Goal: Task Accomplishment & Management: Manage account settings

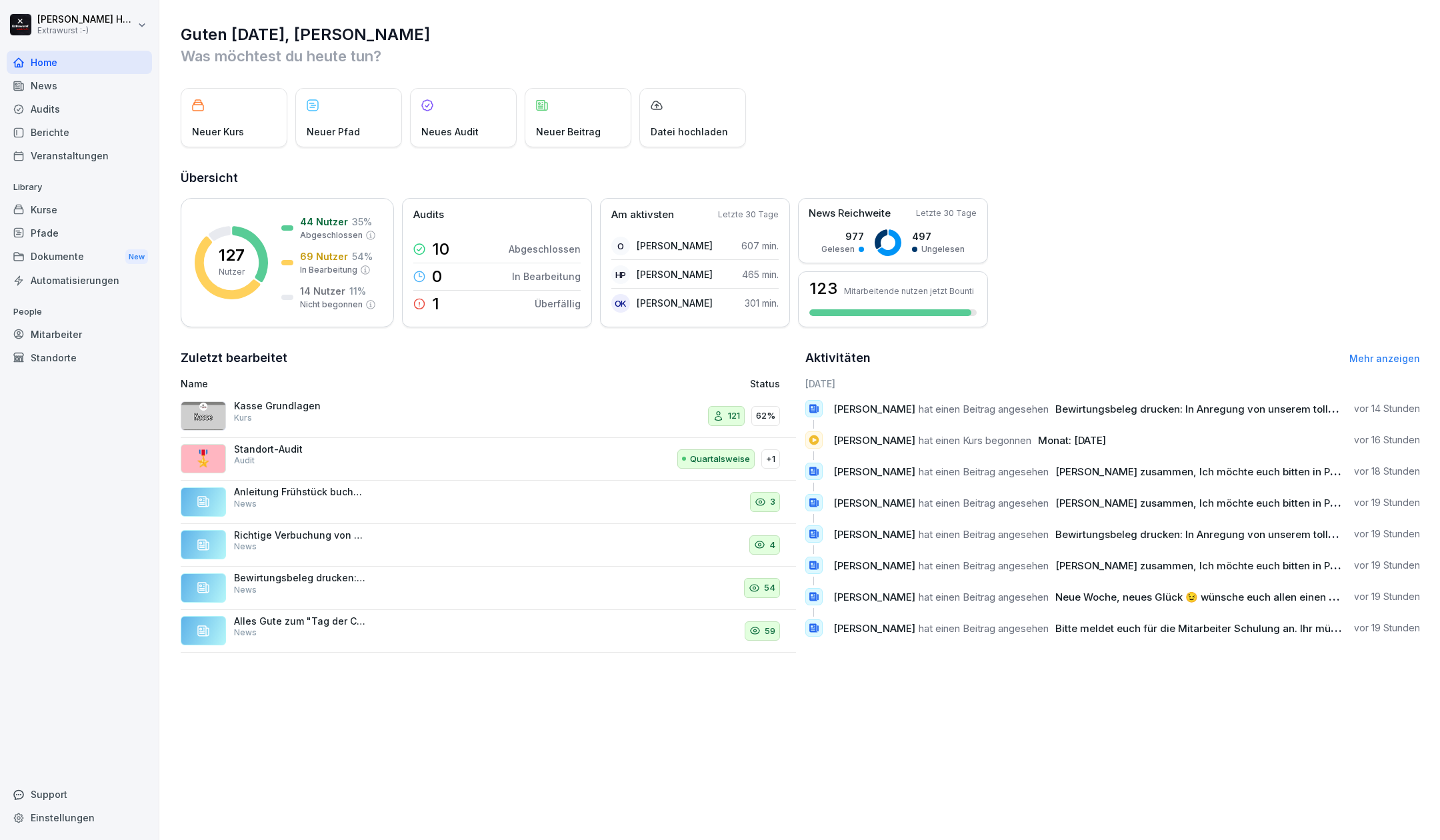
click at [70, 334] on div "Mitarbeiter" at bounding box center [79, 334] width 145 height 24
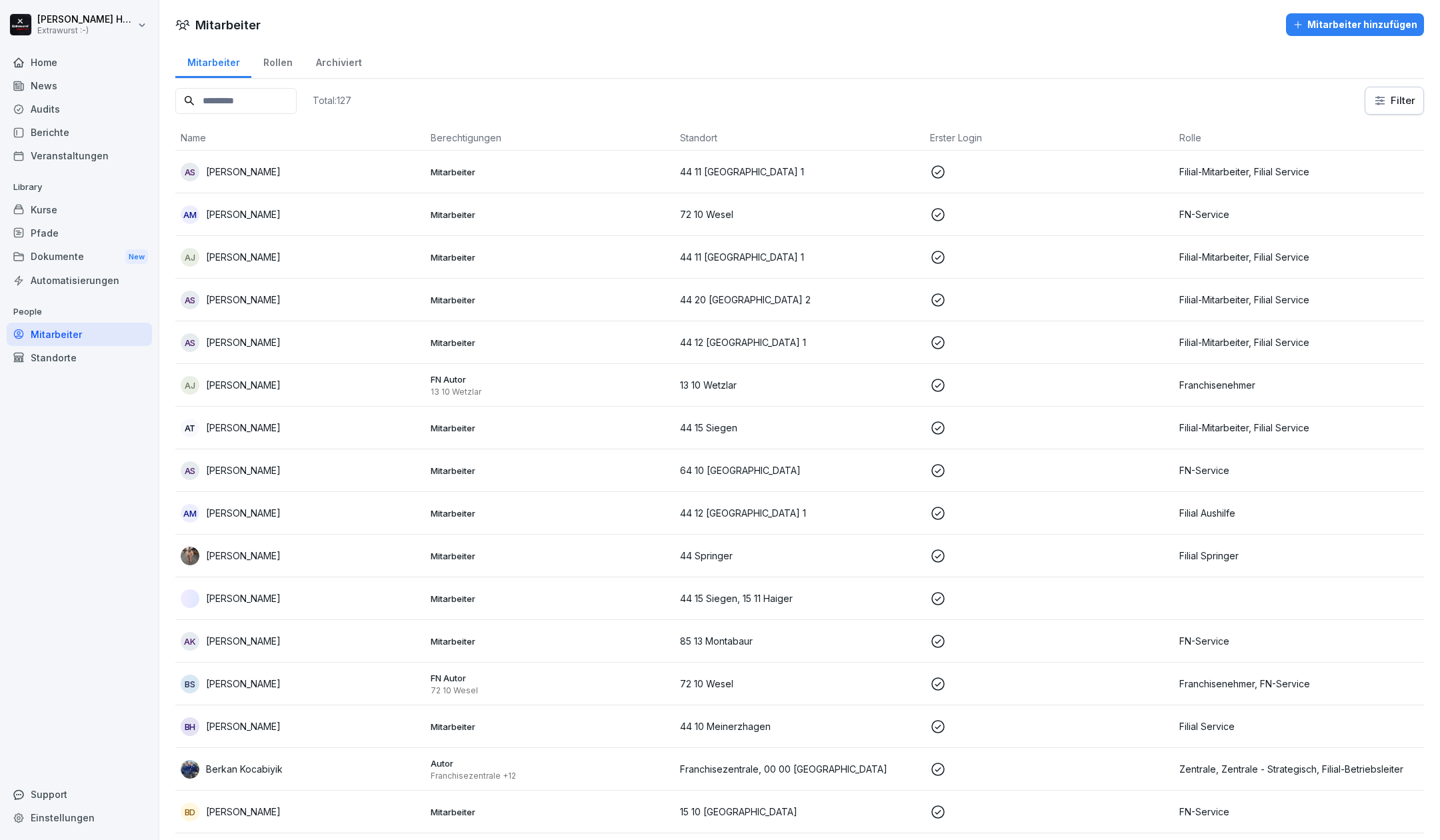
click at [223, 251] on p "[PERSON_NAME]" at bounding box center [243, 257] width 75 height 14
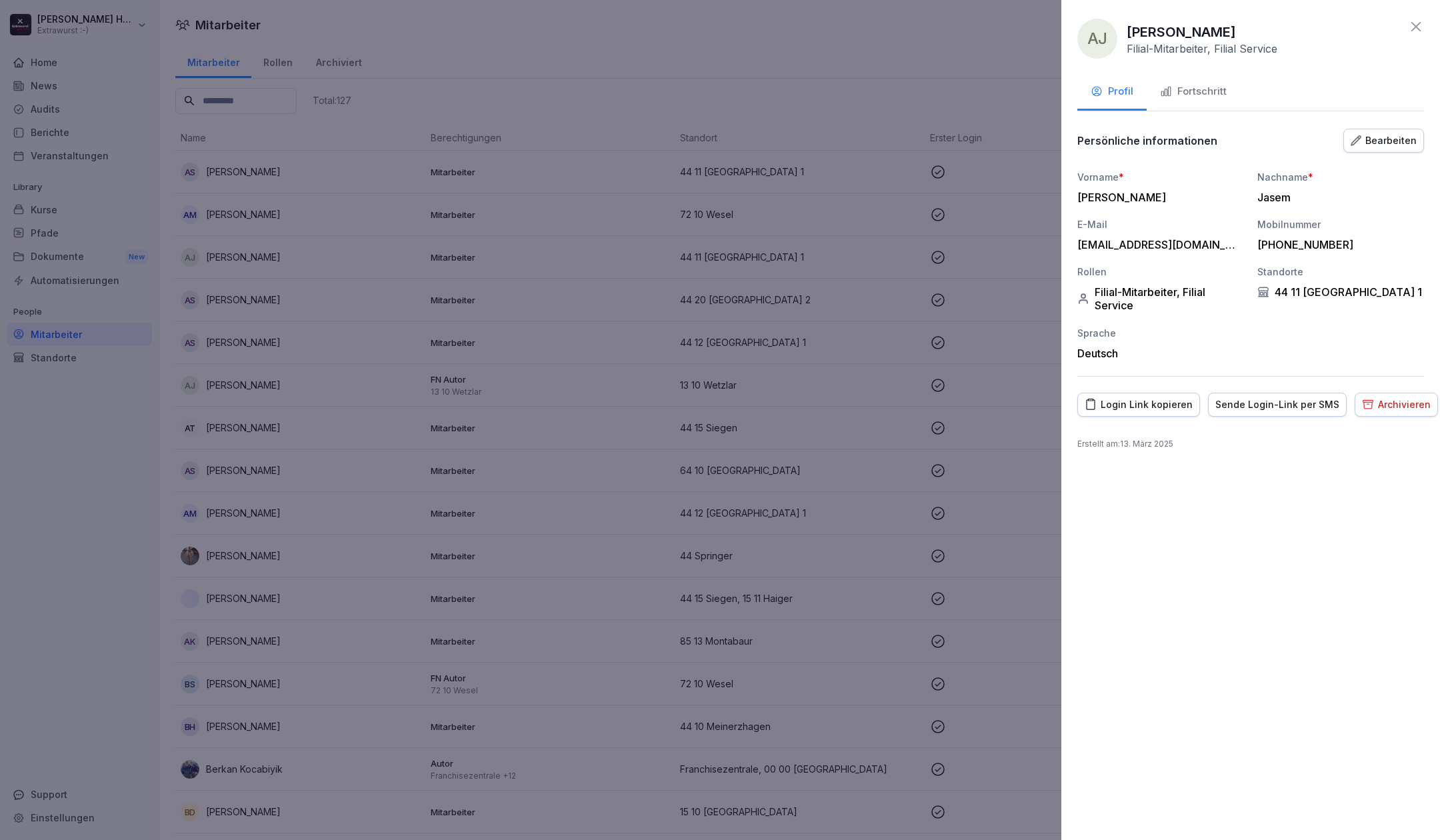
click at [92, 470] on div at bounding box center [720, 420] width 1440 height 840
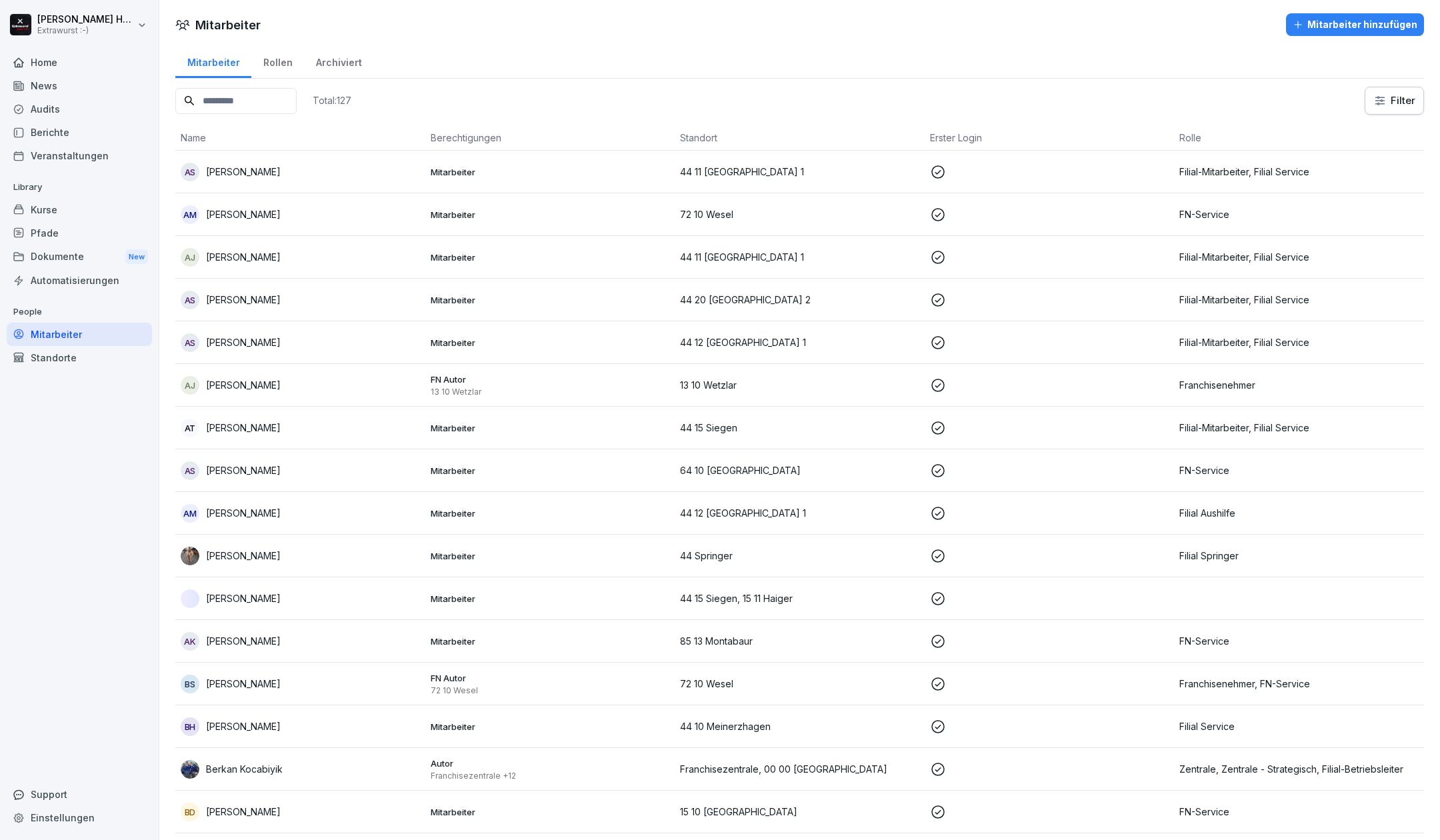
click at [263, 96] on input at bounding box center [236, 101] width 121 height 26
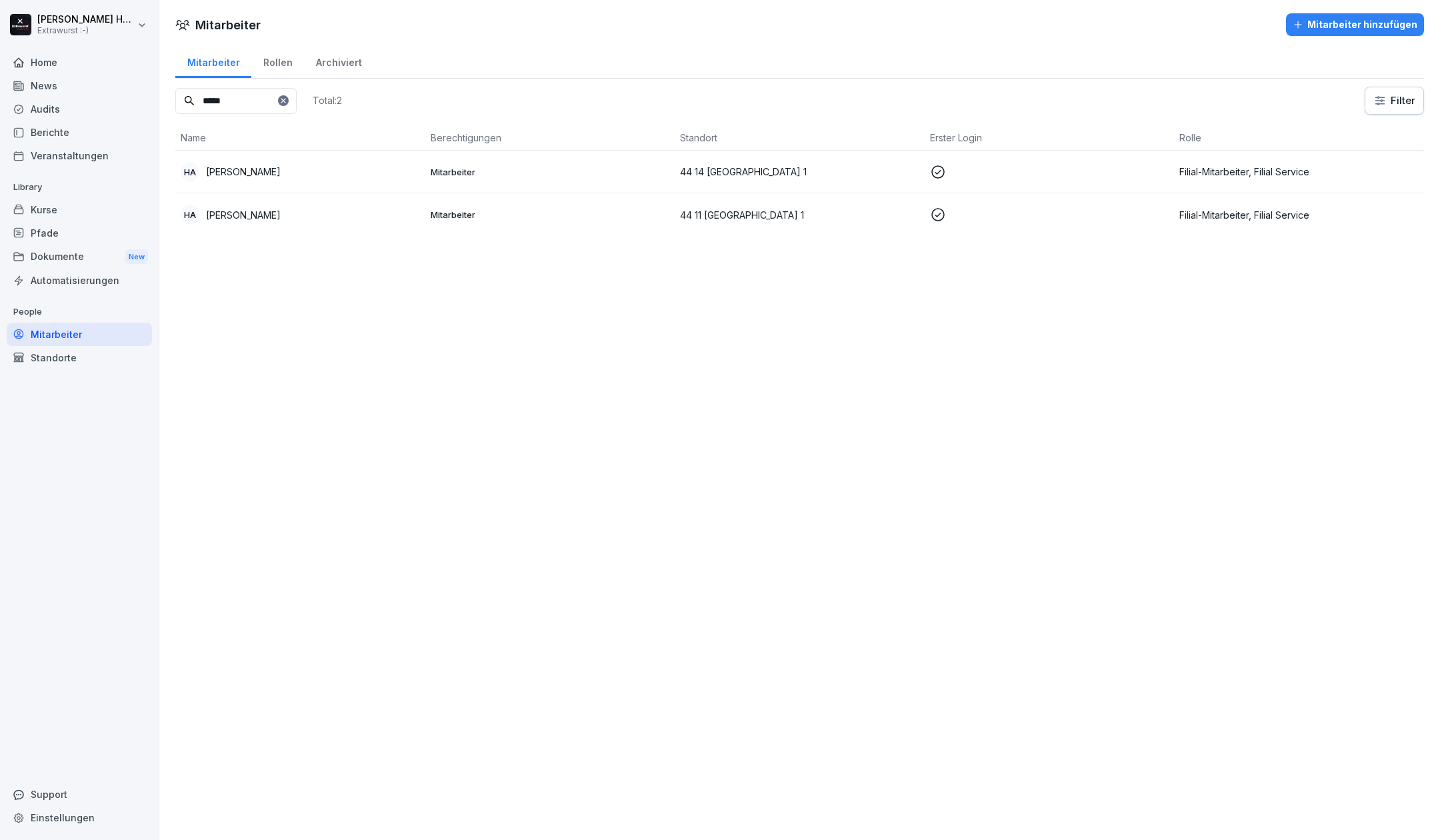
type input "*****"
click at [262, 172] on div "HA [PERSON_NAME]" at bounding box center [300, 172] width 240 height 18
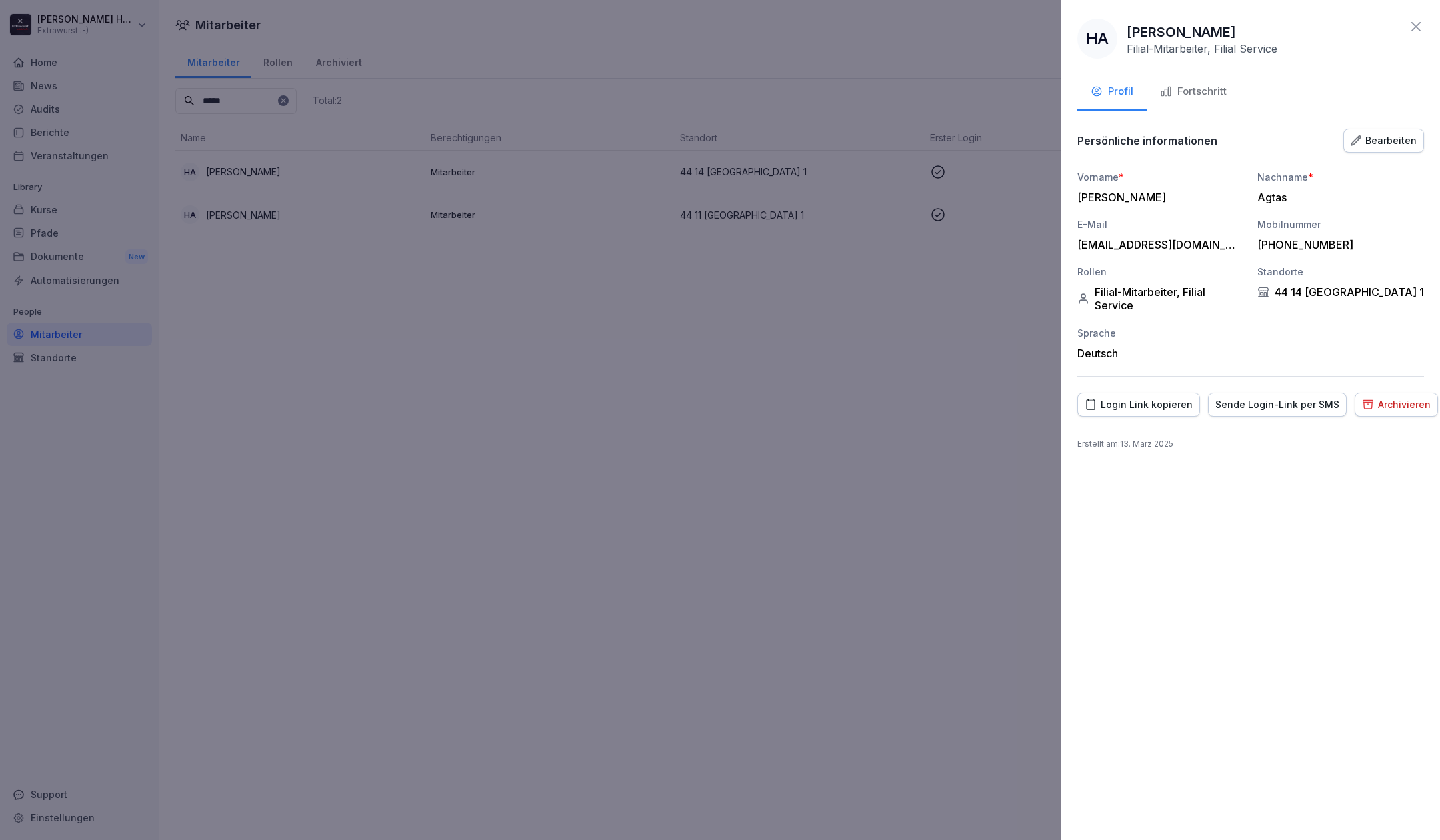
click at [1211, 81] on button "Fortschritt" at bounding box center [1193, 92] width 93 height 36
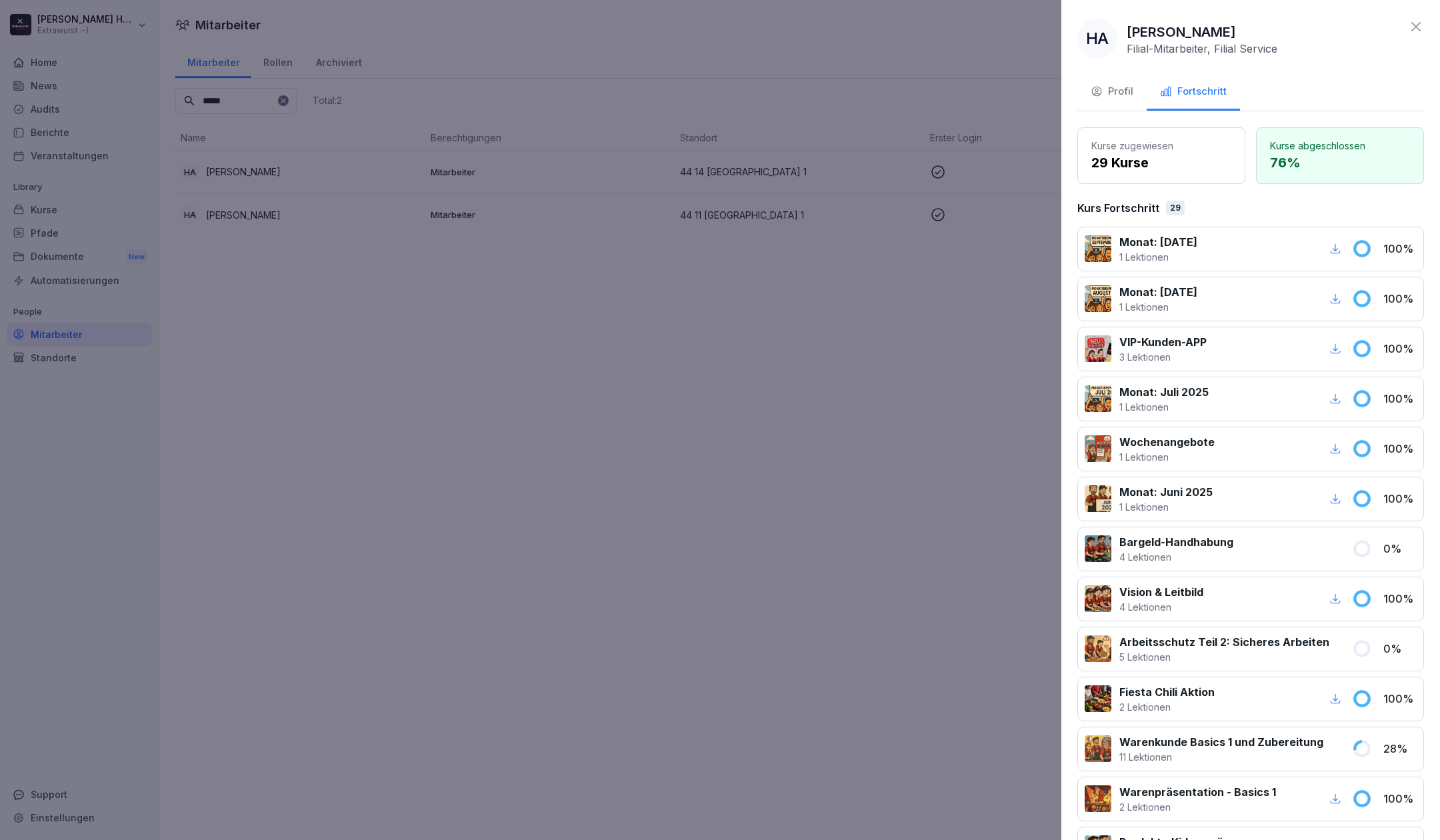
click at [1133, 101] on button "Profil" at bounding box center [1112, 92] width 70 height 36
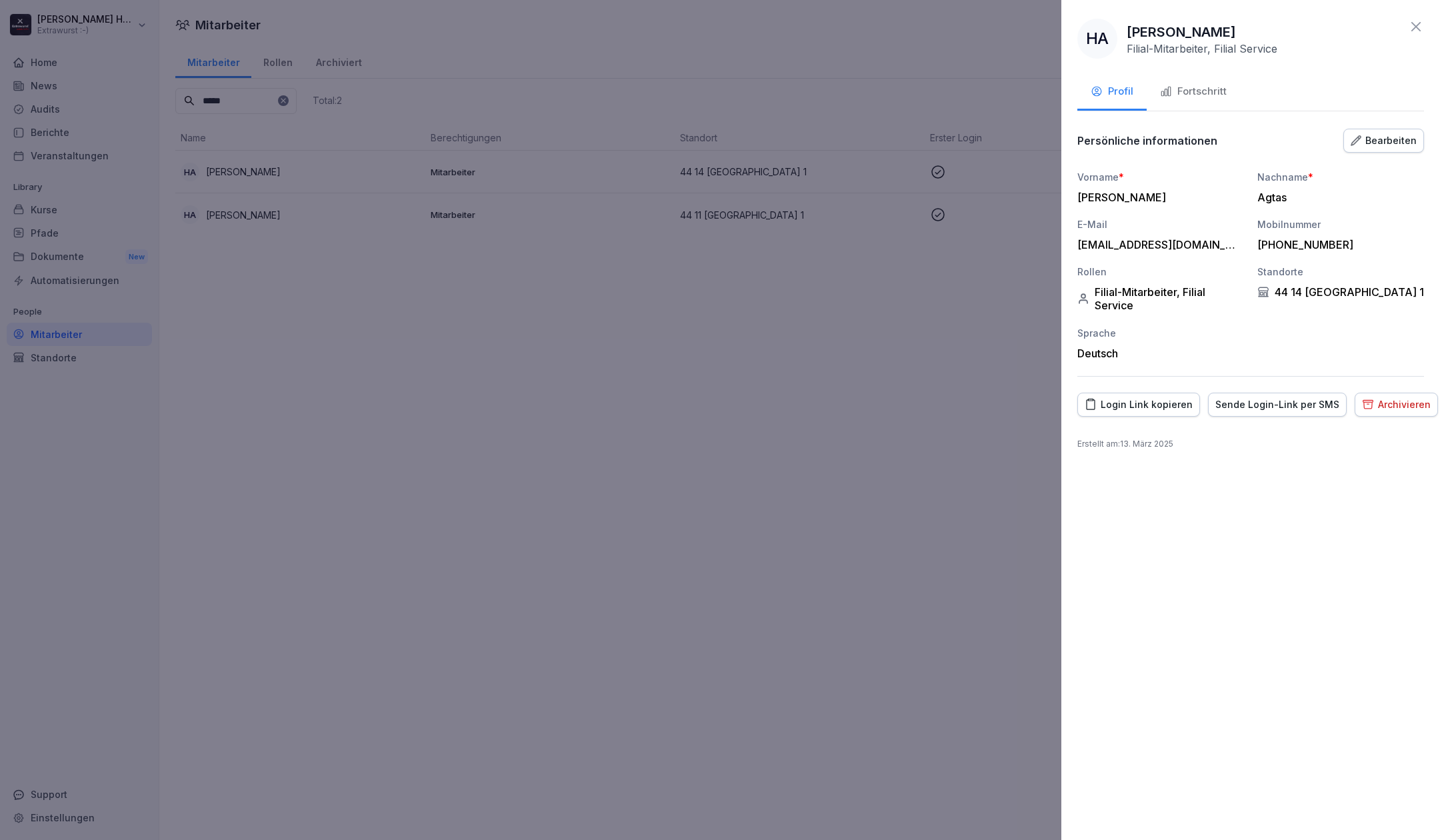
click at [1404, 145] on div "Bearbeiten" at bounding box center [1383, 140] width 66 height 15
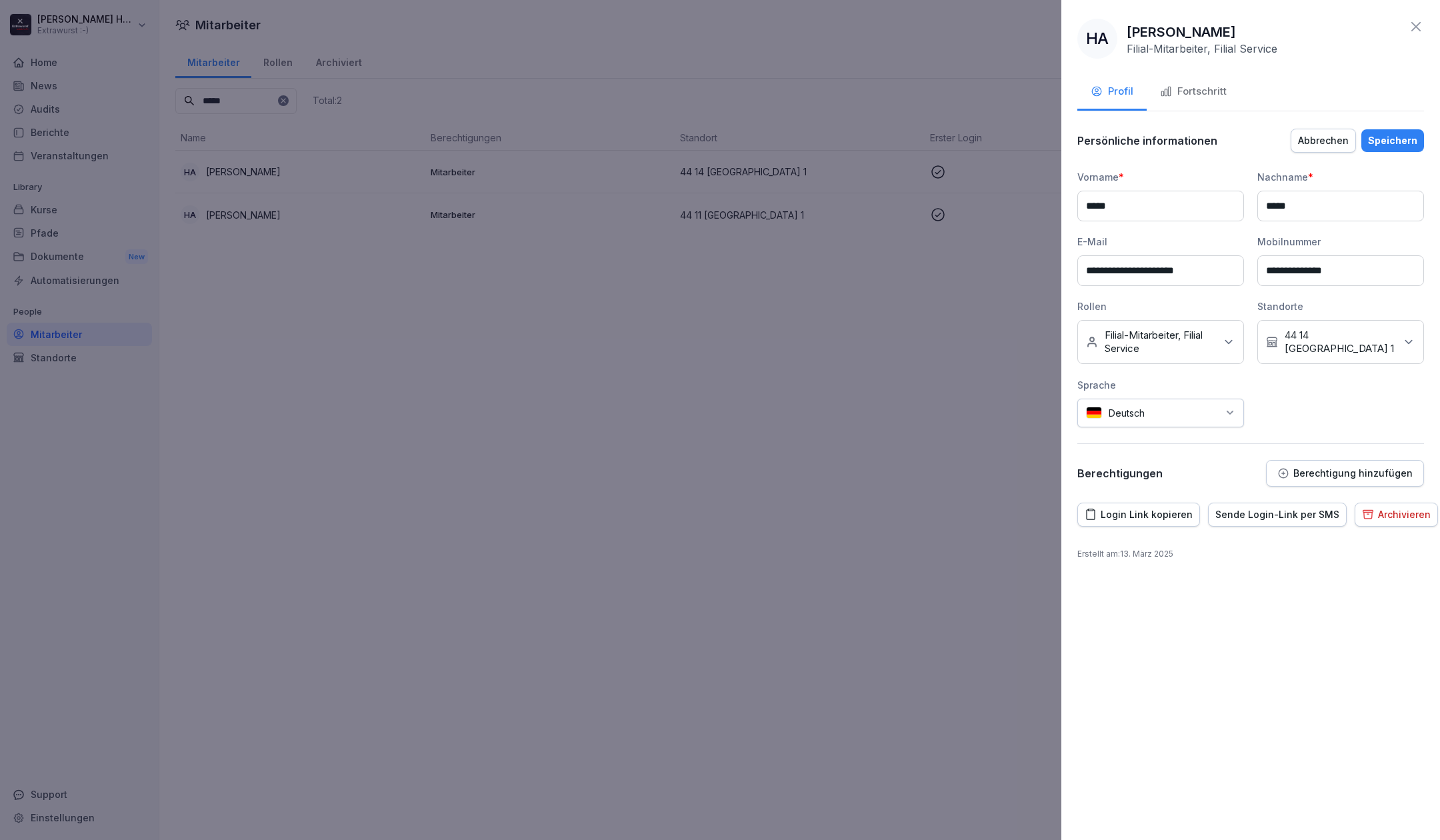
click at [1402, 146] on div "Speichern" at bounding box center [1392, 140] width 50 height 15
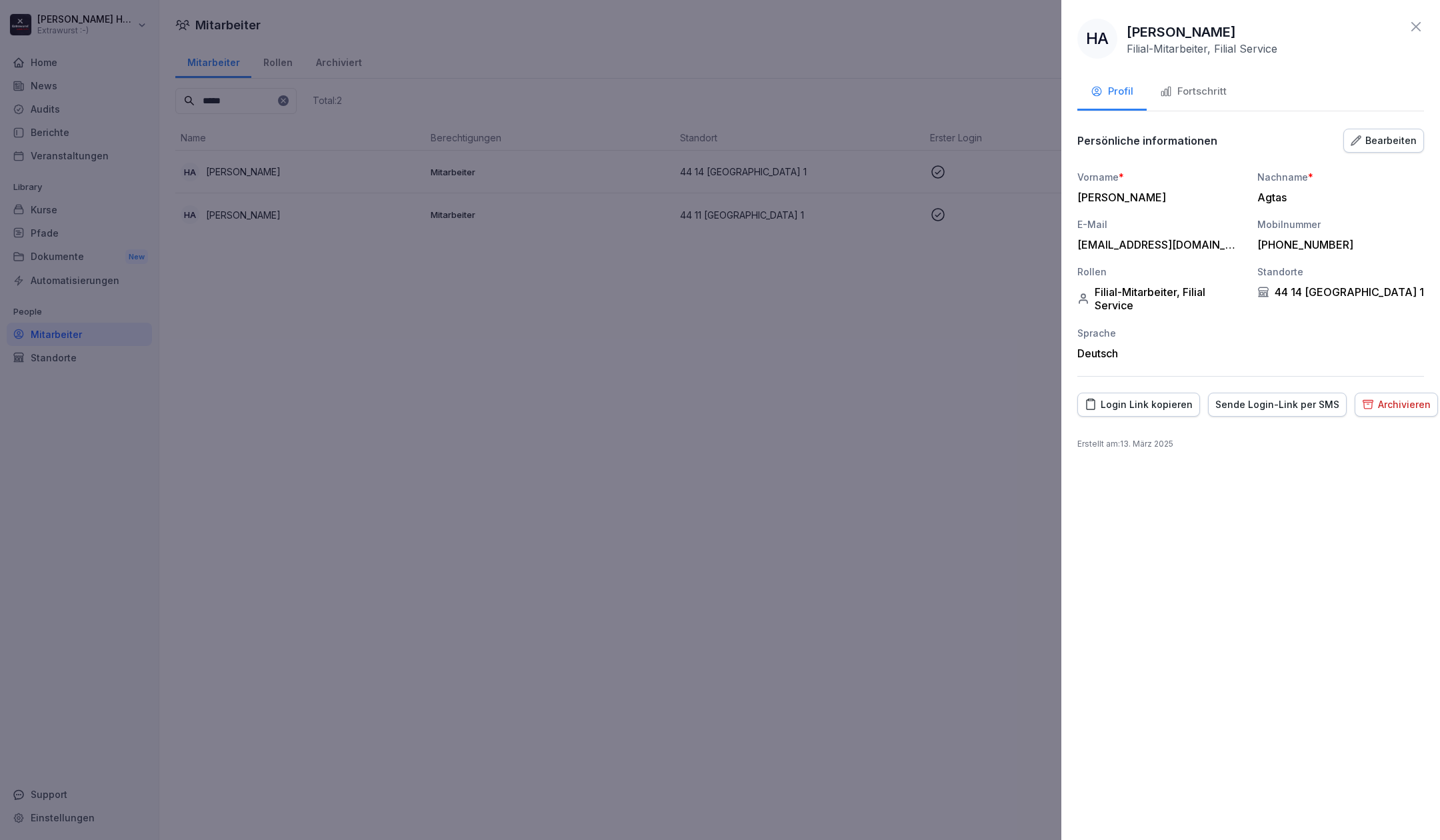
click at [1373, 146] on div "Bearbeiten" at bounding box center [1383, 140] width 66 height 15
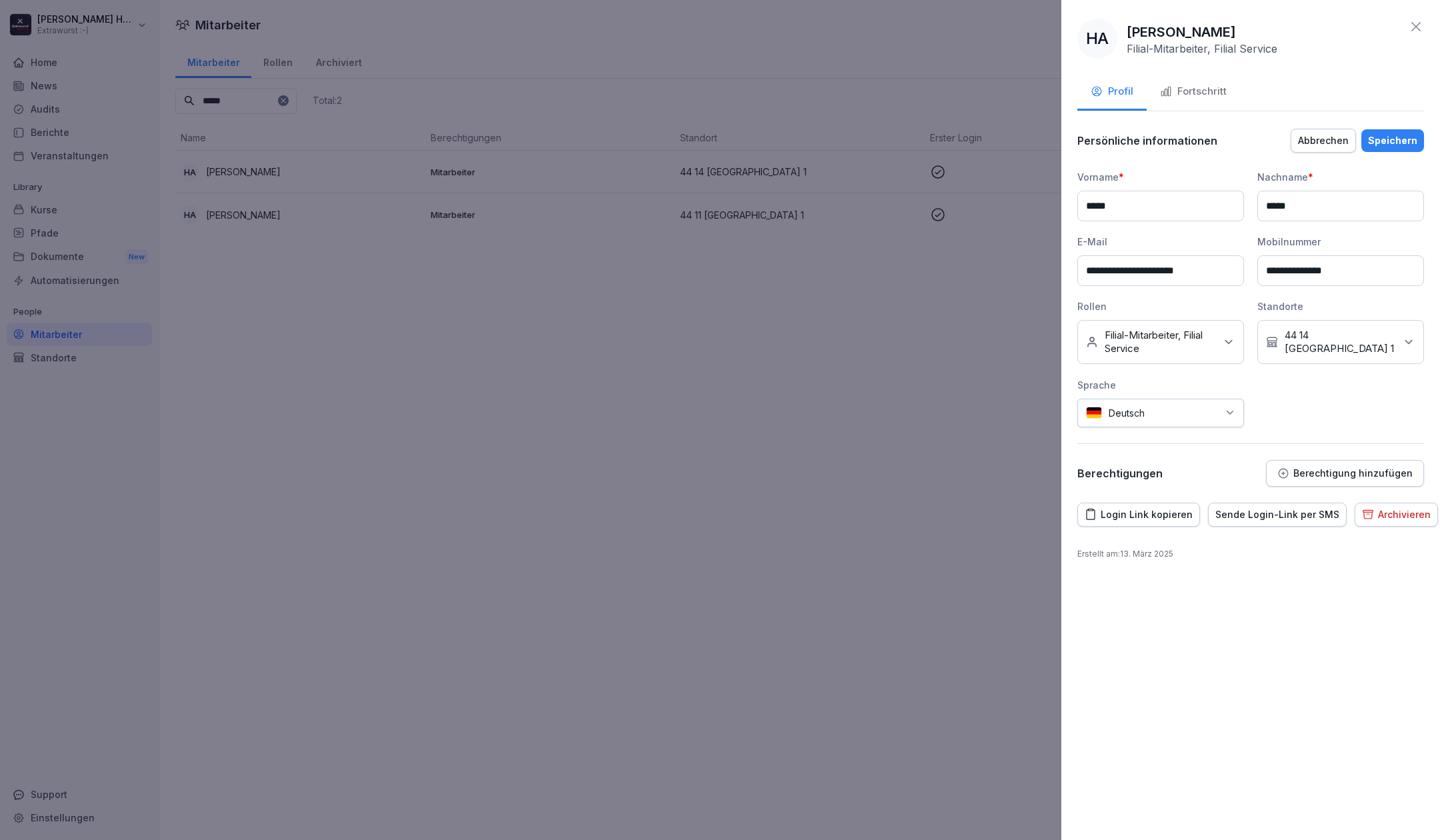
click at [1322, 143] on div "Abbrechen" at bounding box center [1323, 140] width 50 height 15
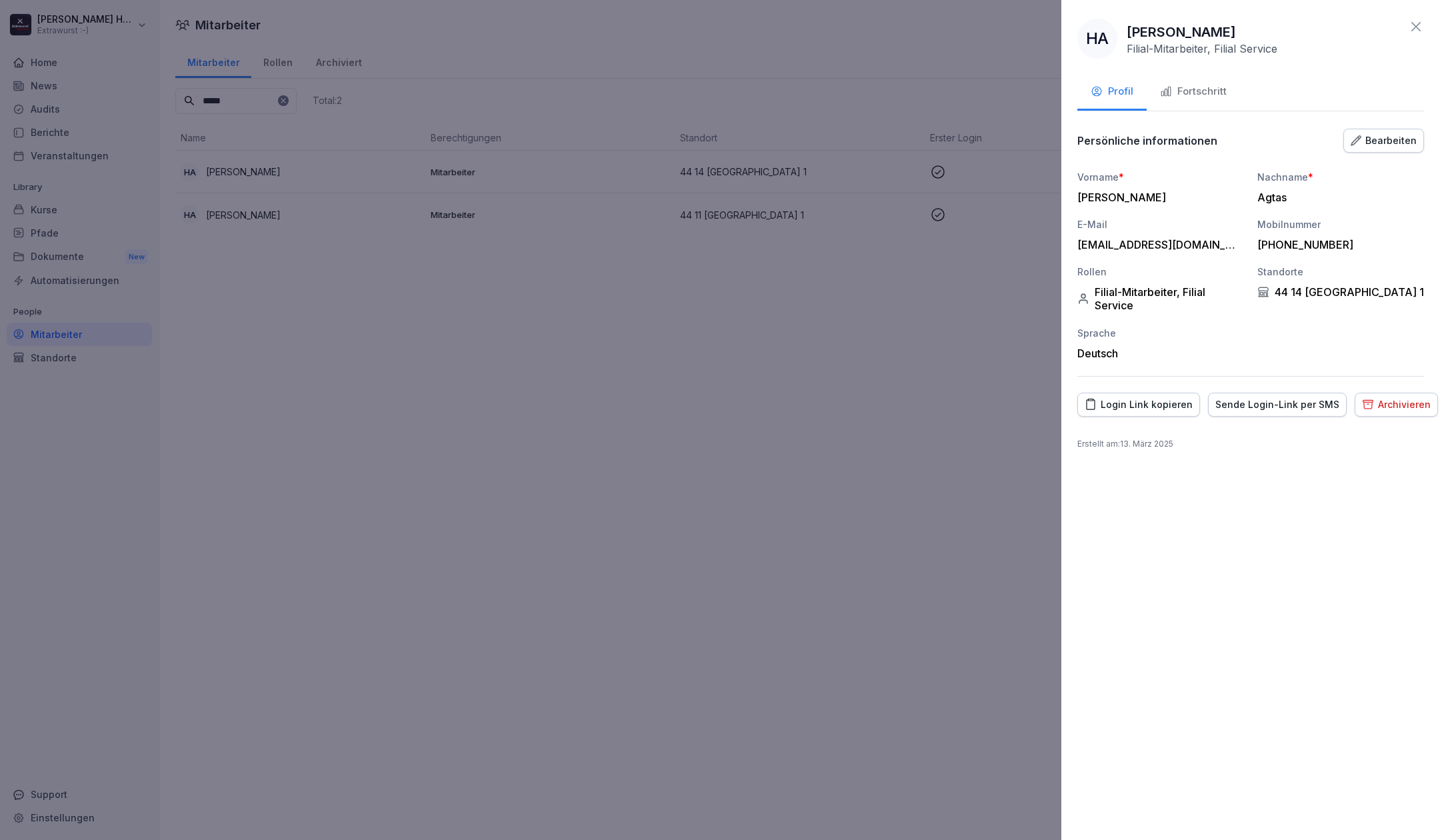
click at [1420, 30] on icon at bounding box center [1416, 27] width 10 height 10
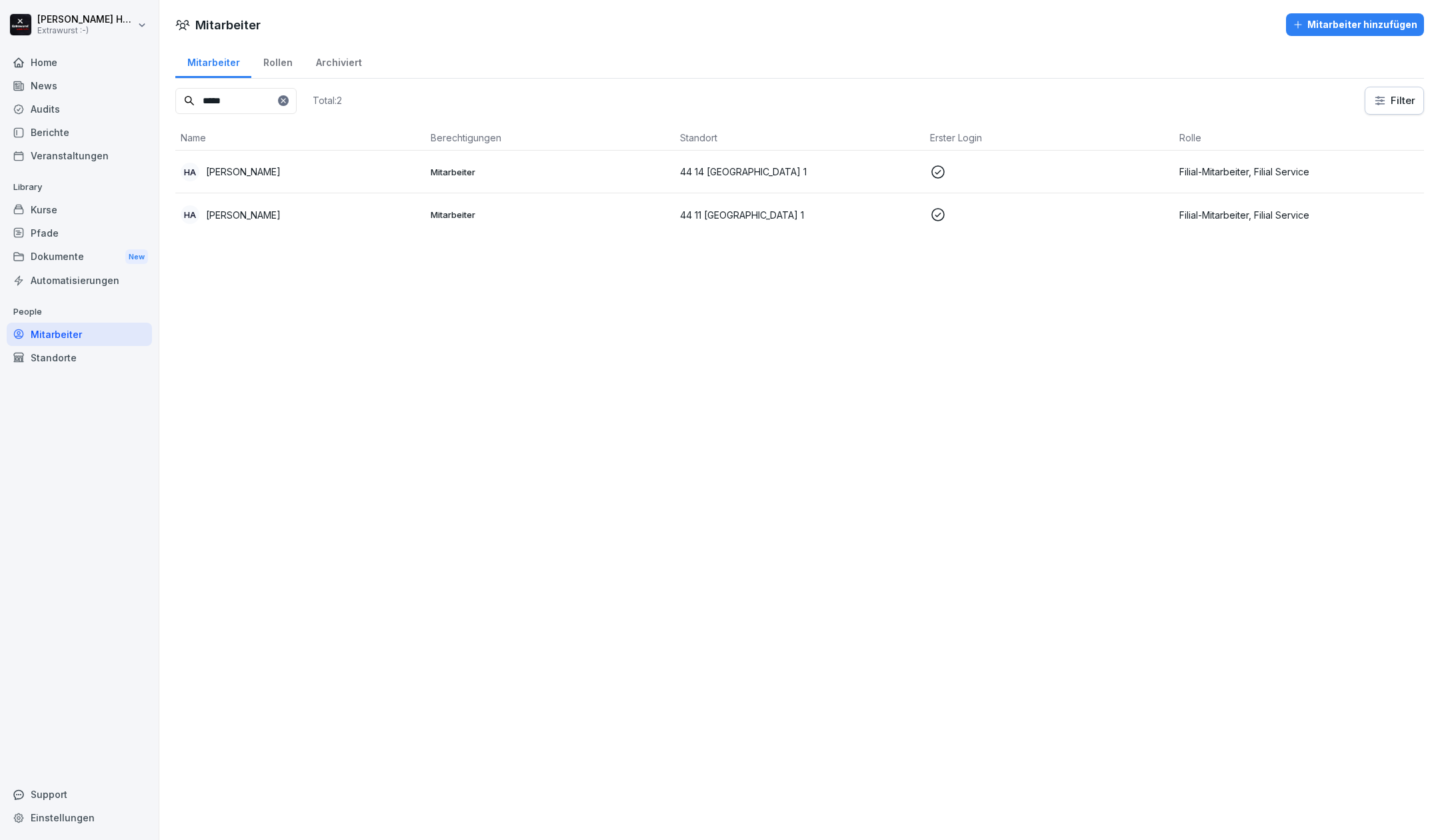
click at [288, 95] on div at bounding box center [283, 101] width 10 height 10
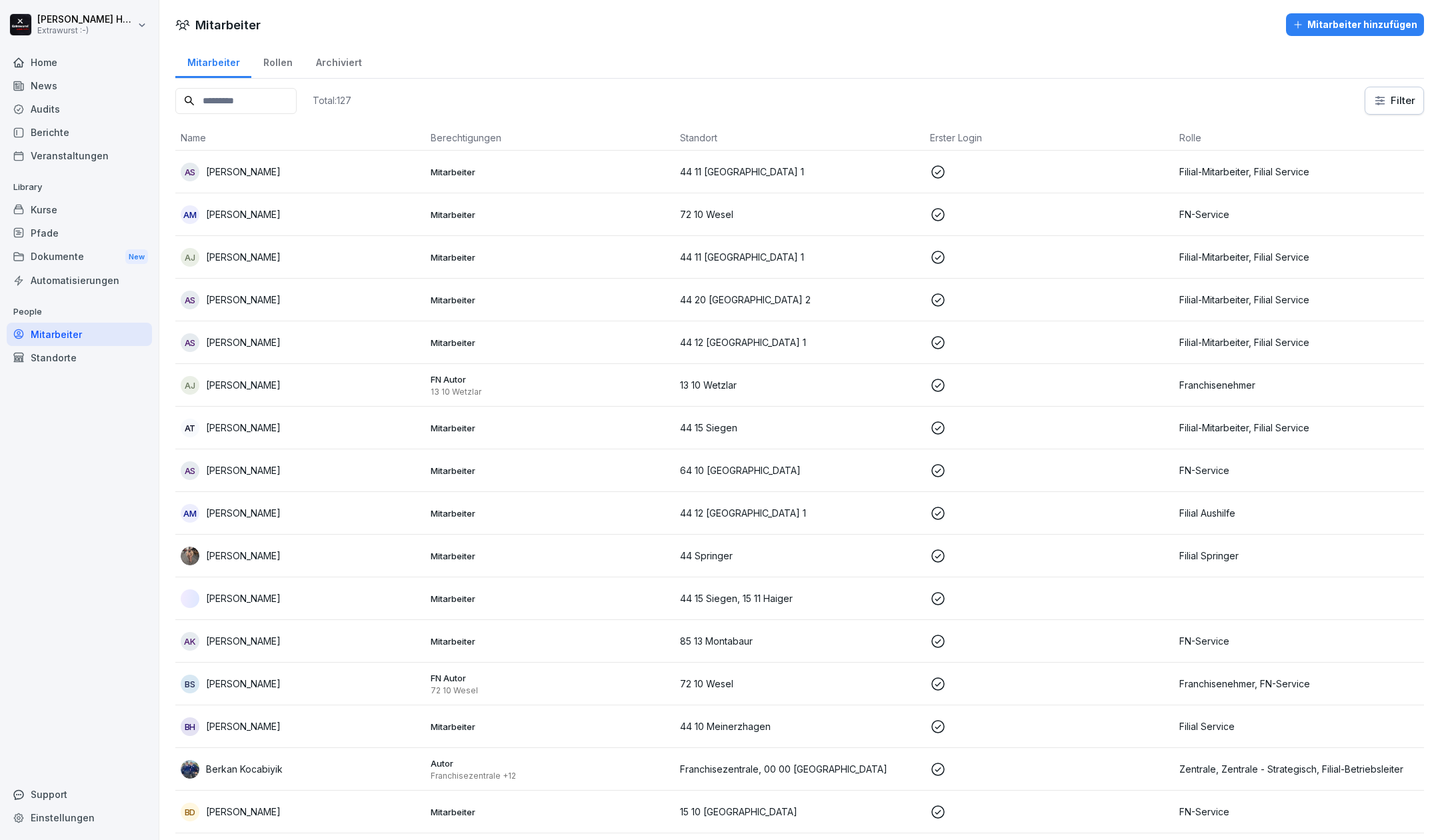
click at [395, 59] on div "Mitarbeiter Rollen Archiviert" at bounding box center [800, 61] width 1248 height 35
